Goal: Task Accomplishment & Management: Complete application form

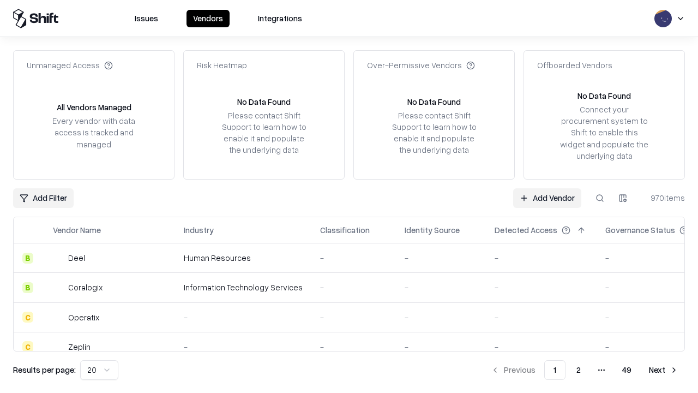
click at [547, 198] on link "Add Vendor" at bounding box center [547, 198] width 68 height 20
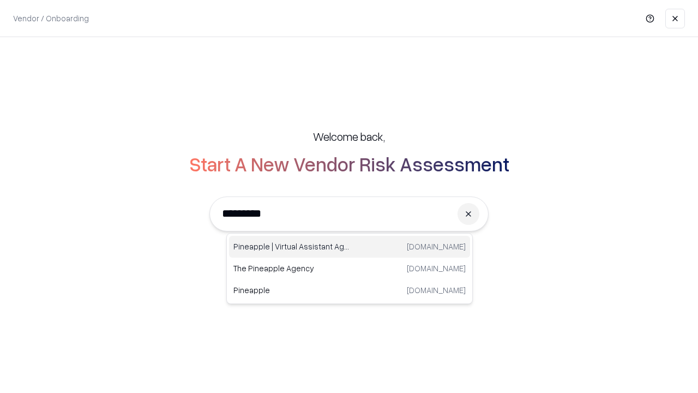
click at [350, 247] on div "Pineapple | Virtual Assistant Agency [DOMAIN_NAME]" at bounding box center [349, 247] width 241 height 22
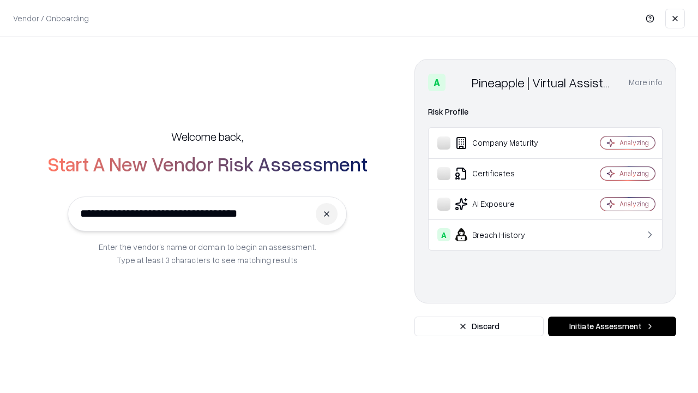
type input "**********"
click at [612, 326] on button "Initiate Assessment" at bounding box center [612, 326] width 128 height 20
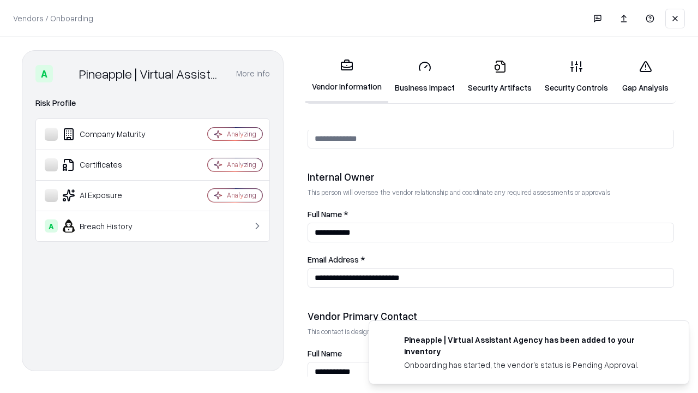
scroll to position [565, 0]
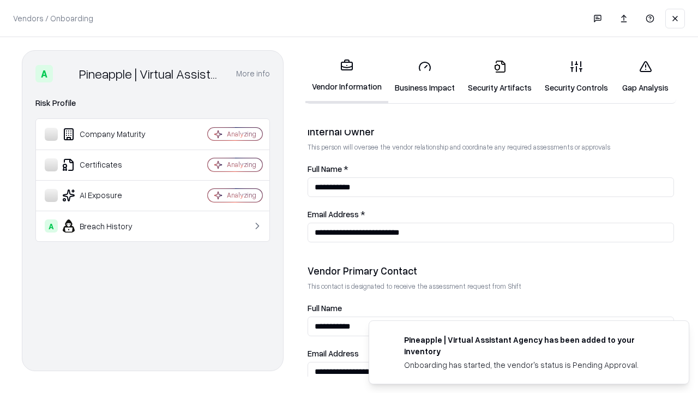
click at [425, 76] on link "Business Impact" at bounding box center [424, 76] width 73 height 51
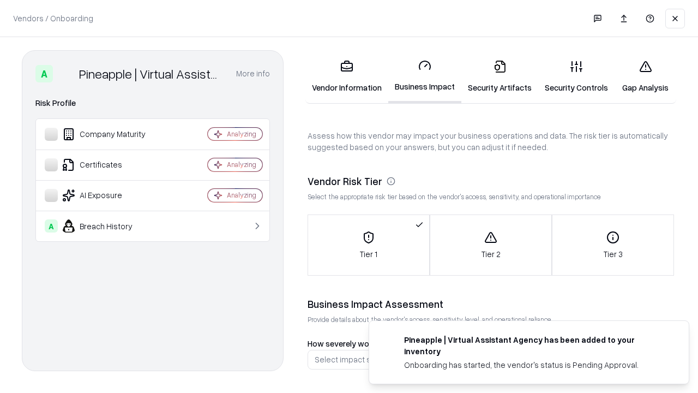
click at [500, 76] on link "Security Artifacts" at bounding box center [500, 76] width 77 height 51
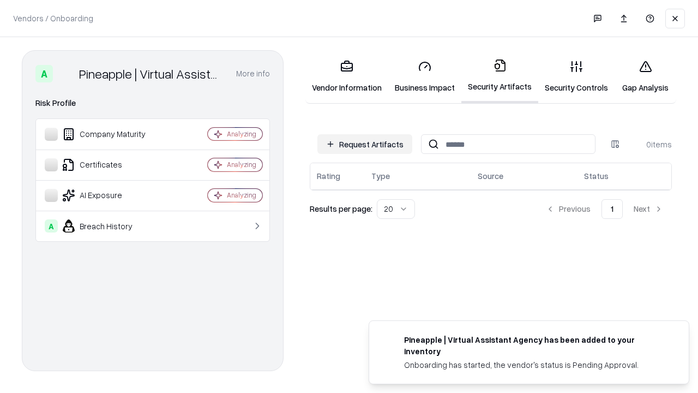
click at [365, 143] on button "Request Artifacts" at bounding box center [365, 144] width 95 height 20
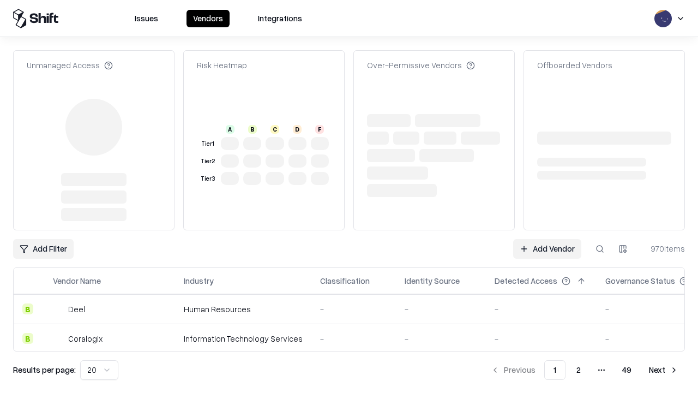
click at [547, 239] on link "Add Vendor" at bounding box center [547, 249] width 68 height 20
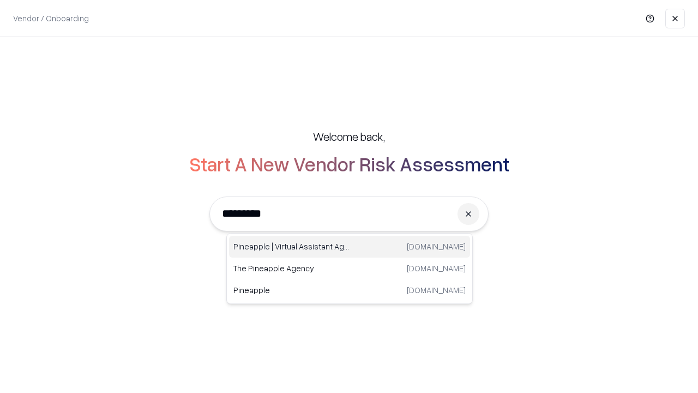
click at [350, 247] on div "Pineapple | Virtual Assistant Agency [DOMAIN_NAME]" at bounding box center [349, 247] width 241 height 22
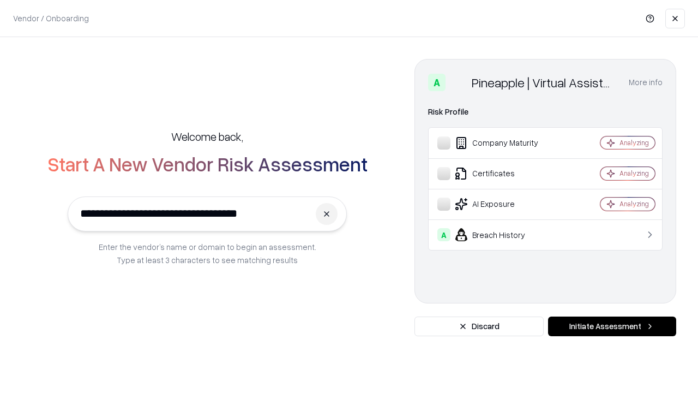
type input "**********"
click at [612, 326] on button "Initiate Assessment" at bounding box center [612, 326] width 128 height 20
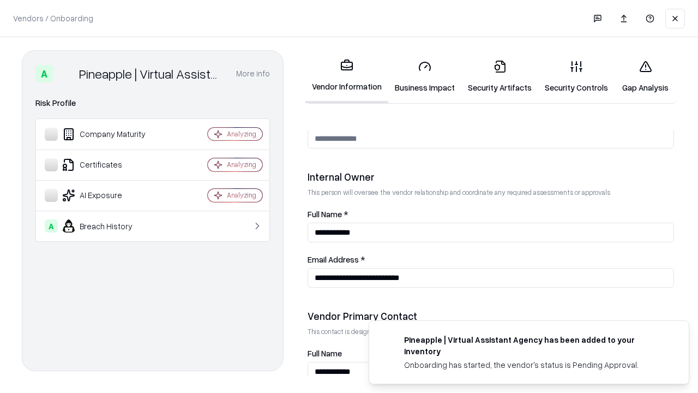
scroll to position [565, 0]
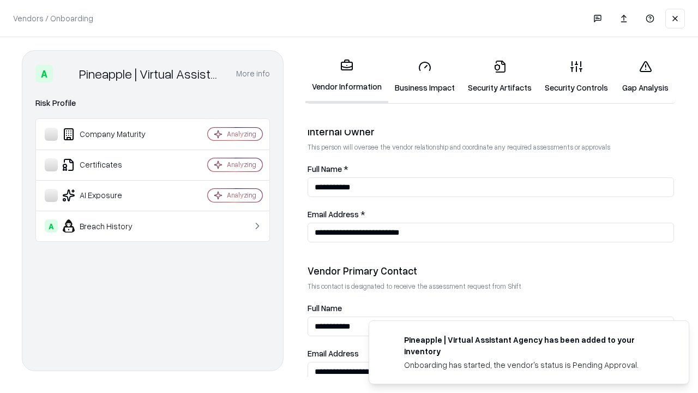
click at [645, 76] on link "Gap Analysis" at bounding box center [646, 76] width 62 height 51
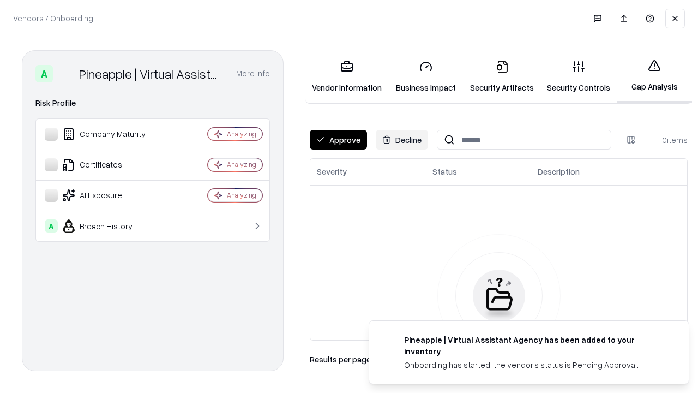
click at [338, 140] on button "Approve" at bounding box center [338, 140] width 57 height 20
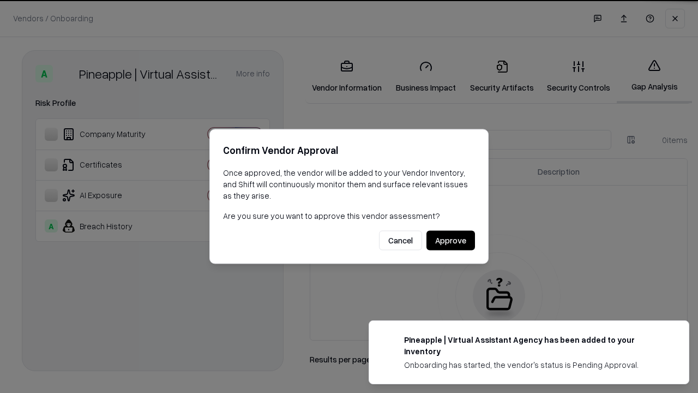
click at [451, 240] on button "Approve" at bounding box center [451, 241] width 49 height 20
